Goal: Task Accomplishment & Management: Manage account settings

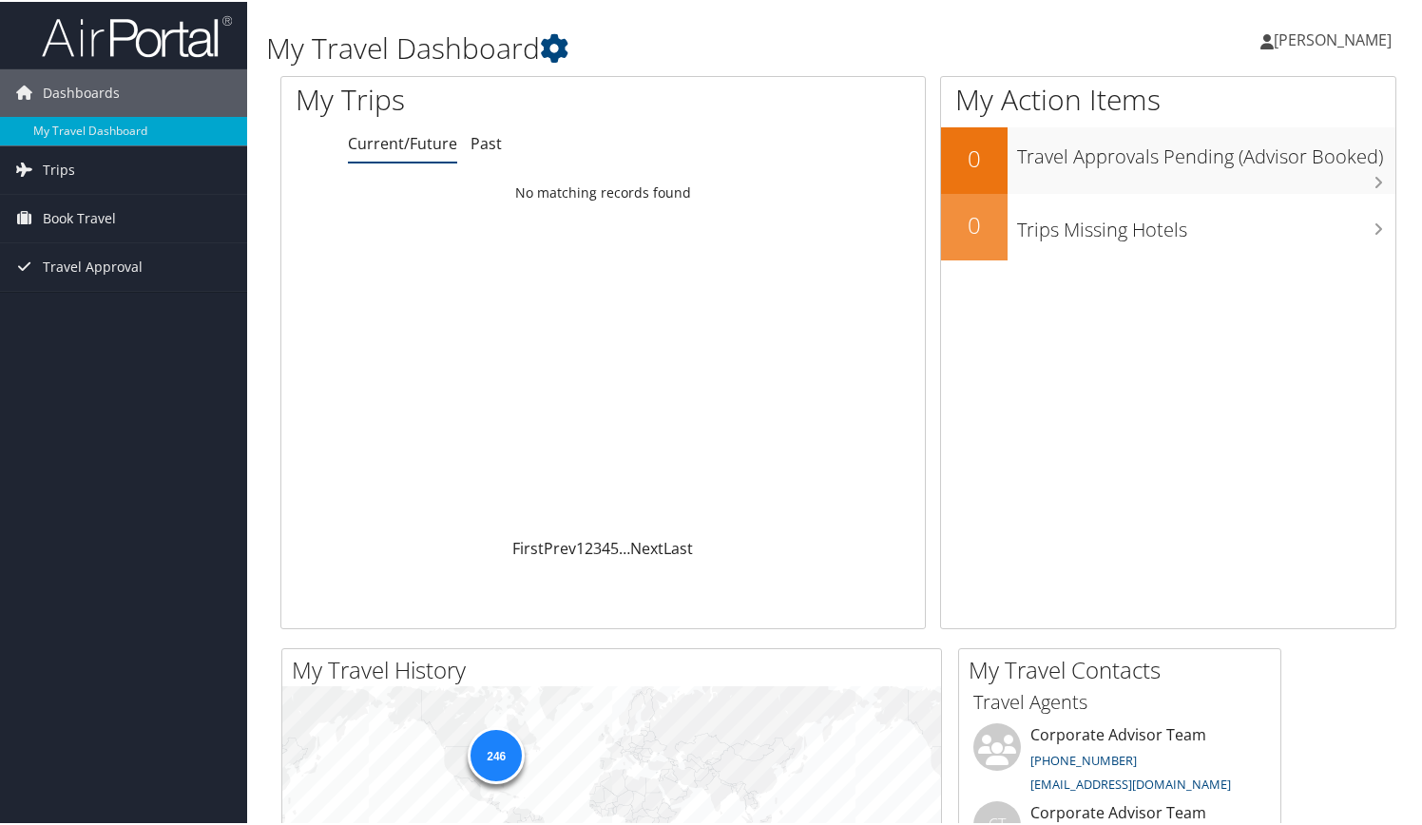
click at [1287, 48] on link "[PERSON_NAME]" at bounding box center [1335, 38] width 150 height 57
click at [1239, 167] on link "View Travel Profile" at bounding box center [1282, 169] width 212 height 32
click at [201, 85] on link "Dashboards" at bounding box center [123, 91] width 247 height 48
click at [1306, 43] on span "[PERSON_NAME]" at bounding box center [1333, 38] width 118 height 21
click at [1224, 313] on link "Sign Out" at bounding box center [1282, 310] width 212 height 32
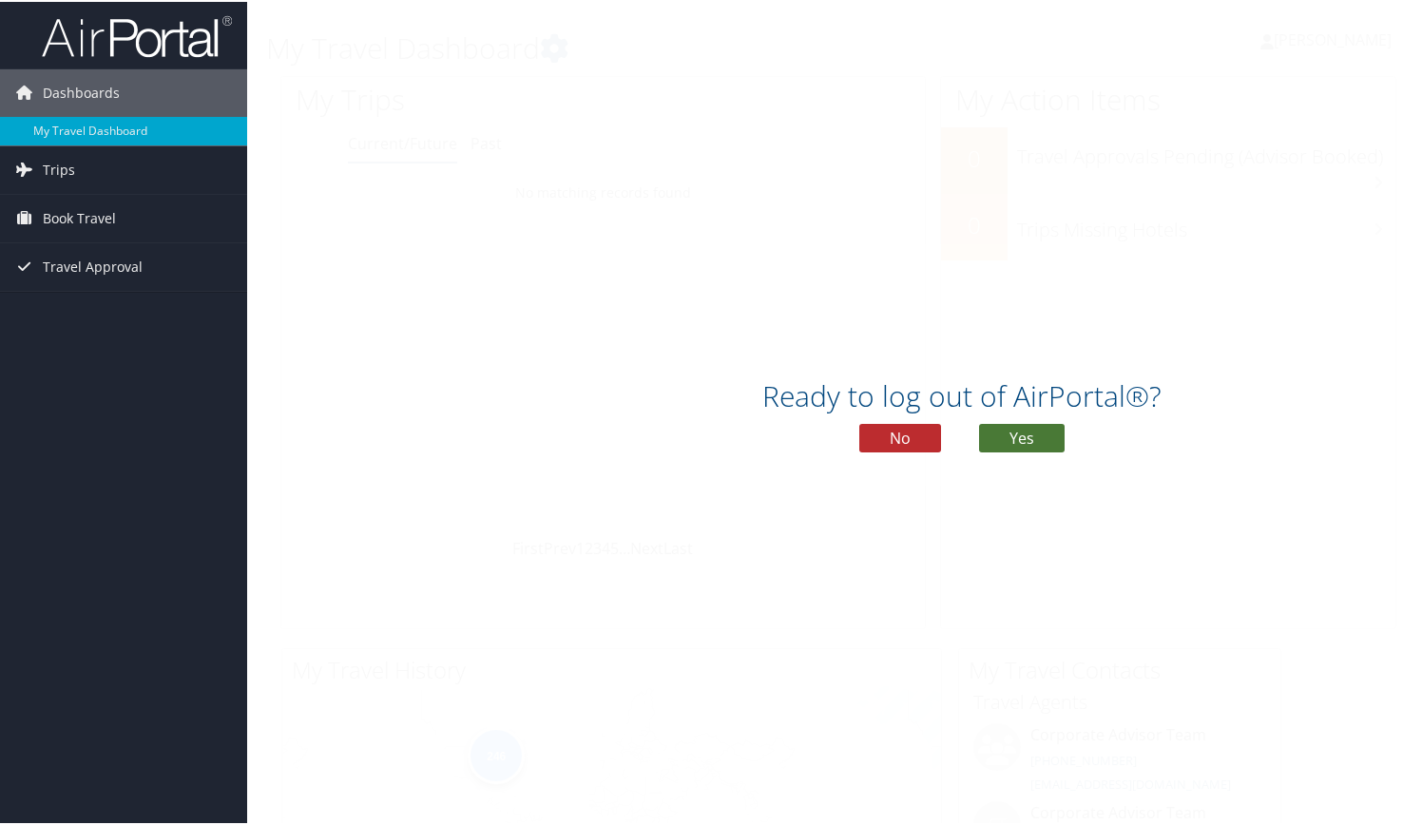
click at [1014, 440] on button "Yes" at bounding box center [1022, 436] width 86 height 29
